Goal: Task Accomplishment & Management: Complete application form

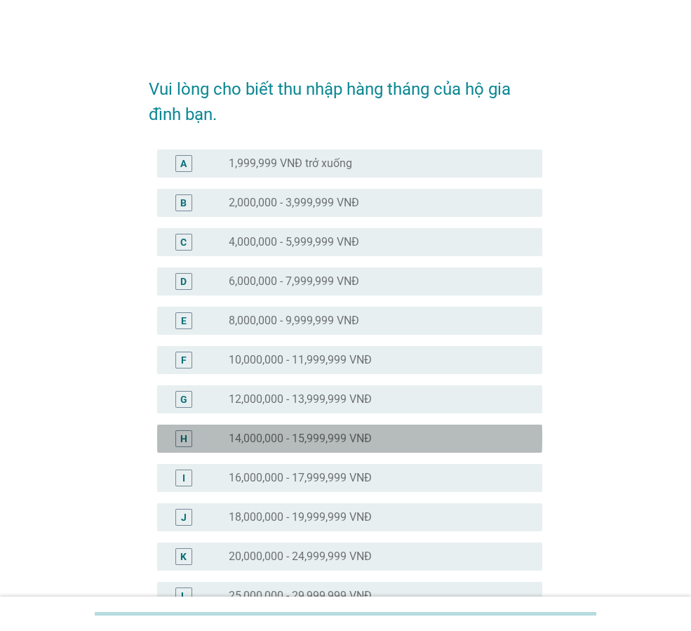
click at [260, 437] on label "14,000,000 - 15,999,999 VNĐ" at bounding box center [300, 439] width 143 height 14
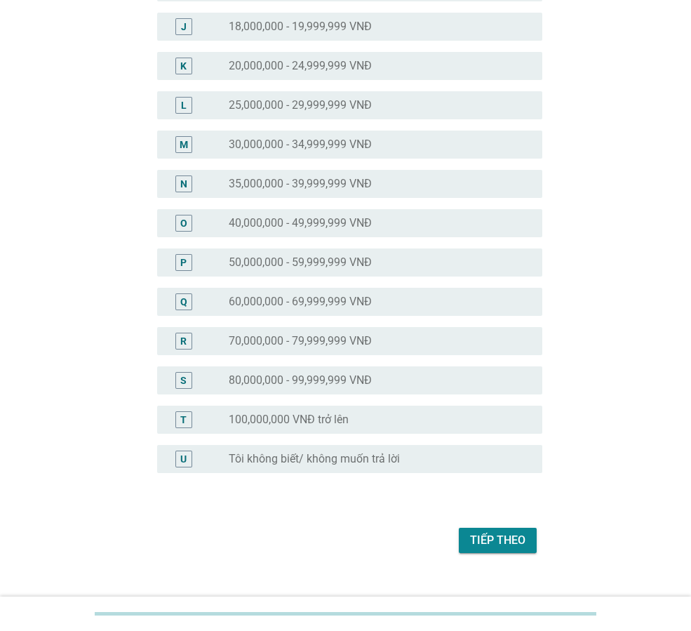
scroll to position [513, 0]
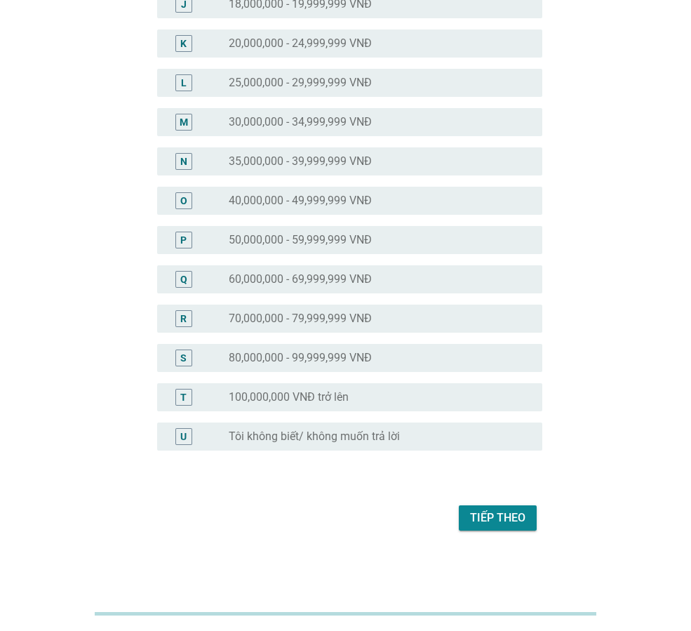
click at [510, 521] on div "Tiếp theo" at bounding box center [497, 518] width 55 height 17
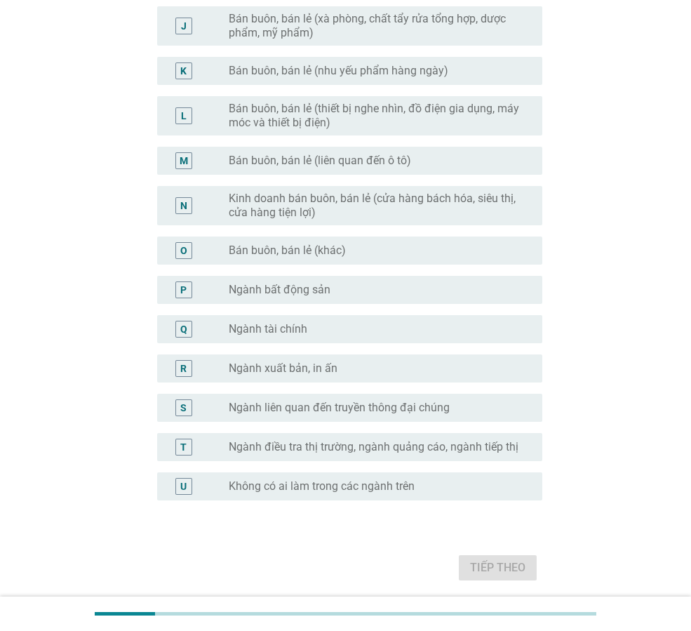
scroll to position [562, 0]
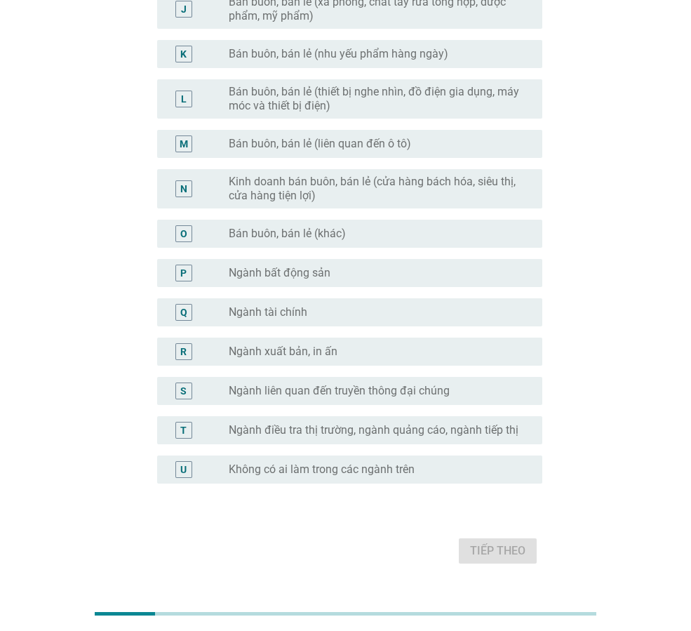
click at [334, 355] on label "Ngành xuất bản, in ấn" at bounding box center [283, 352] width 109 height 14
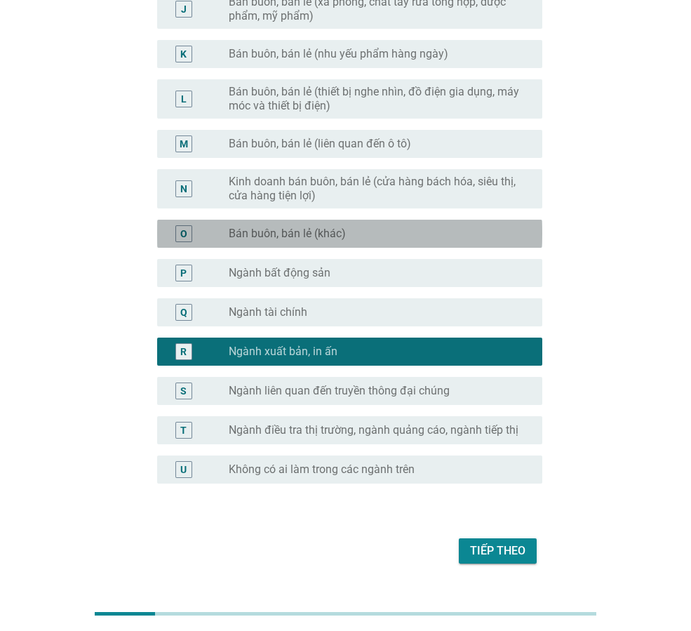
click at [322, 231] on label "Bán buôn, bán lẻ (khác)" at bounding box center [287, 234] width 117 height 14
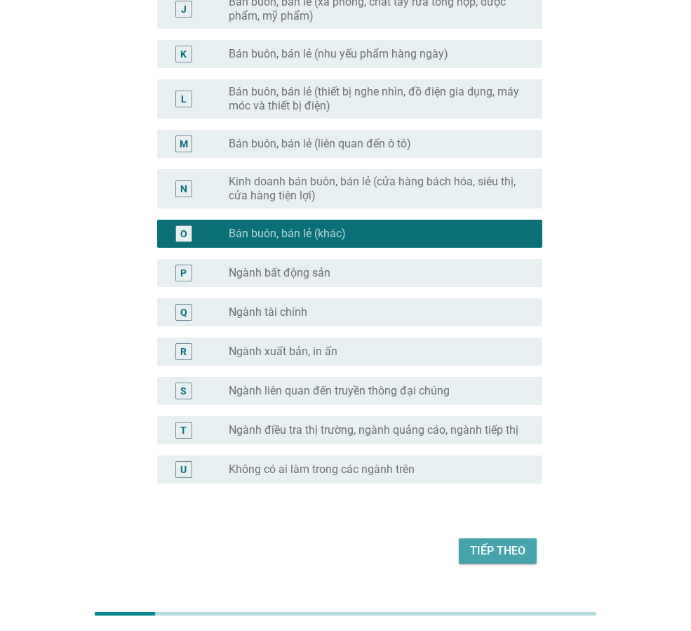
click at [493, 551] on div "Tiếp theo" at bounding box center [497, 551] width 55 height 17
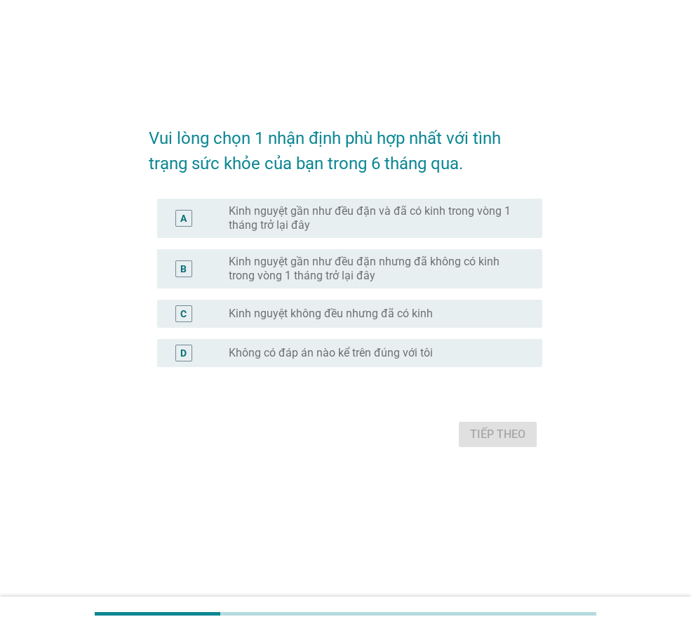
scroll to position [0, 0]
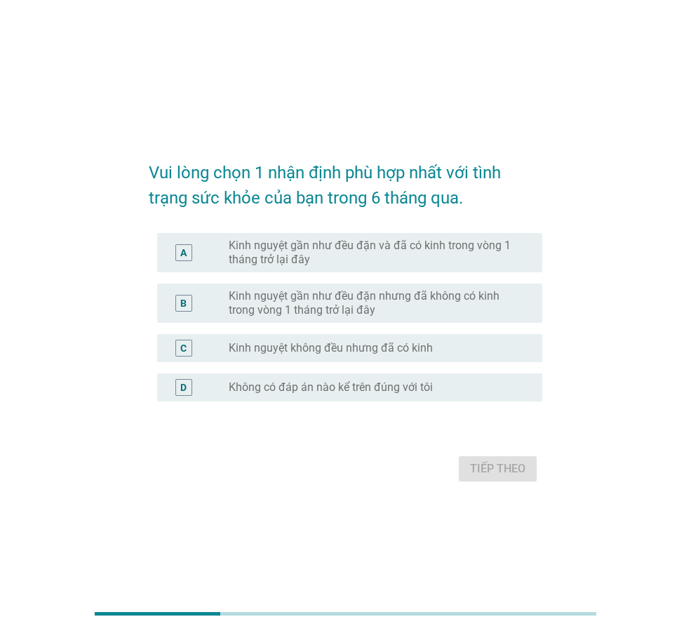
click at [351, 256] on label "Kinh nguyệt gần như đều đặn và đã có kinh trong vòng 1 tháng trở lại đây" at bounding box center [374, 253] width 291 height 28
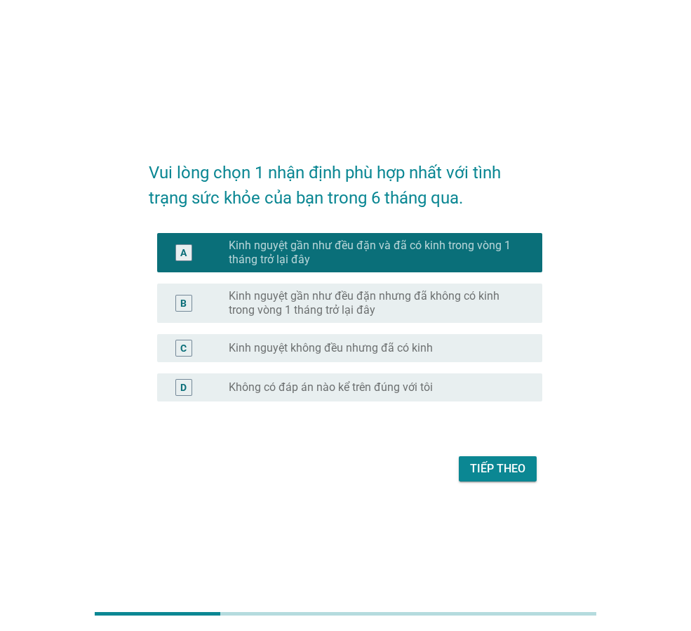
click at [480, 466] on div "Tiếp theo" at bounding box center [497, 469] width 55 height 17
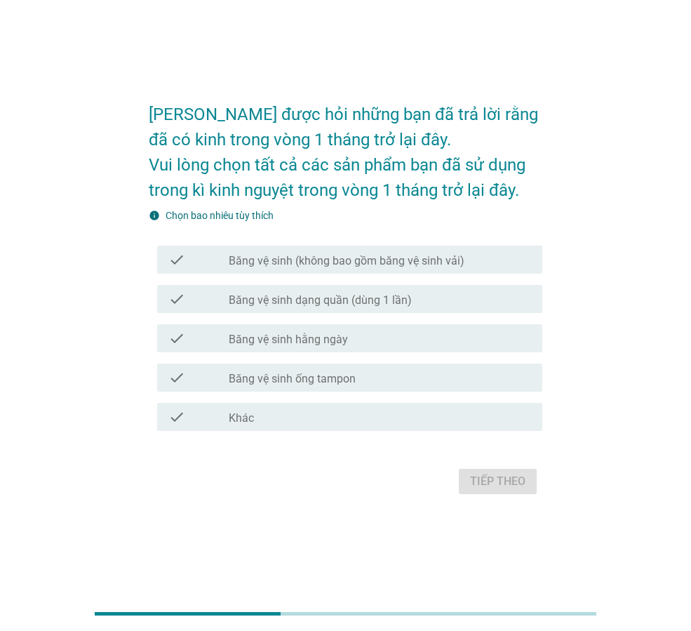
scroll to position [34, 0]
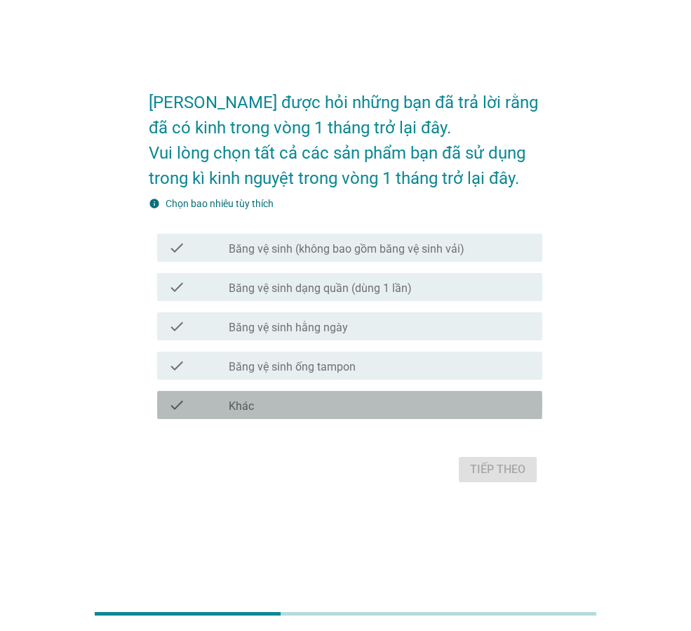
click at [261, 406] on div "check_box_outline_blank Khác" at bounding box center [380, 405] width 303 height 17
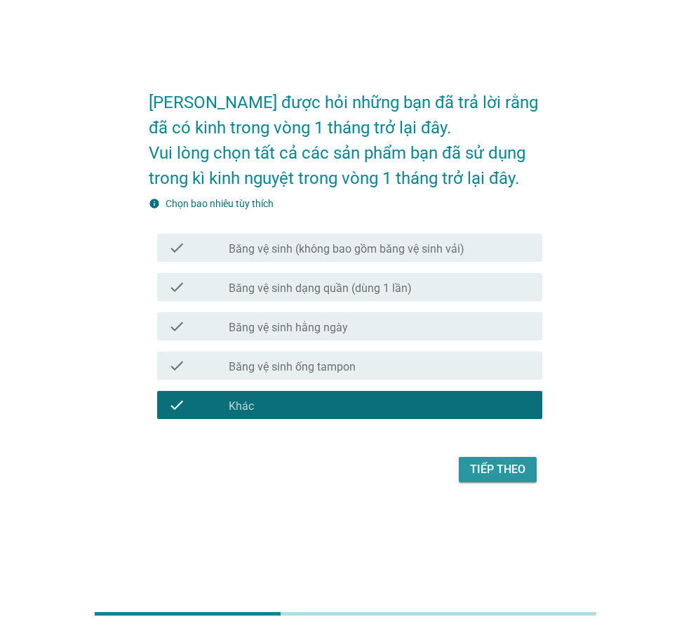
click at [489, 471] on div "Tiếp theo" at bounding box center [497, 469] width 55 height 17
